Goal: Information Seeking & Learning: Learn about a topic

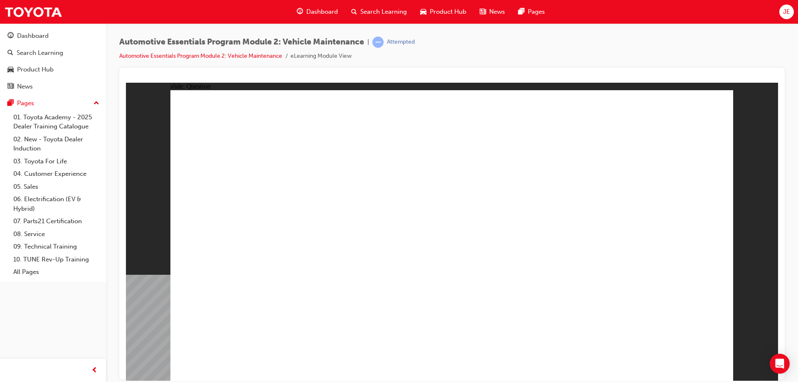
radio input "true"
drag, startPoint x: 613, startPoint y: 174, endPoint x: 612, endPoint y: 162, distance: 11.2
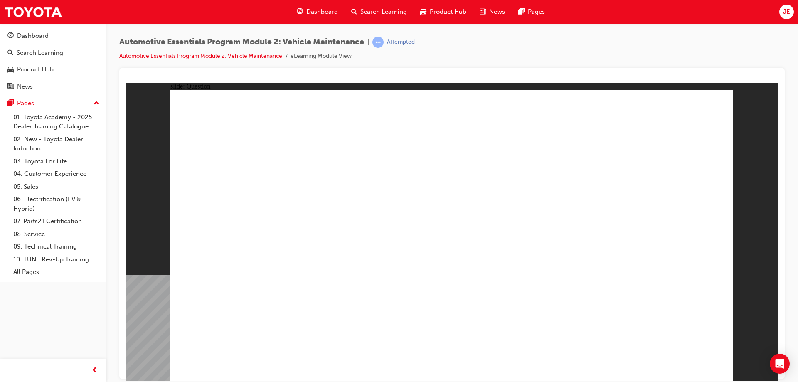
radio input "true"
